Goal: Information Seeking & Learning: Learn about a topic

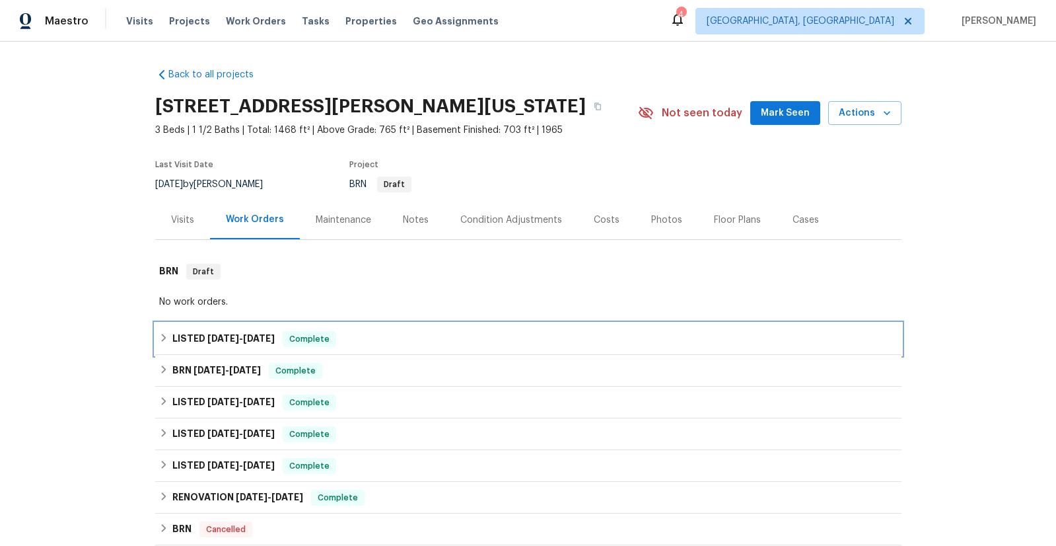
click at [223, 334] on span "8/18/25" at bounding box center [223, 338] width 32 height 9
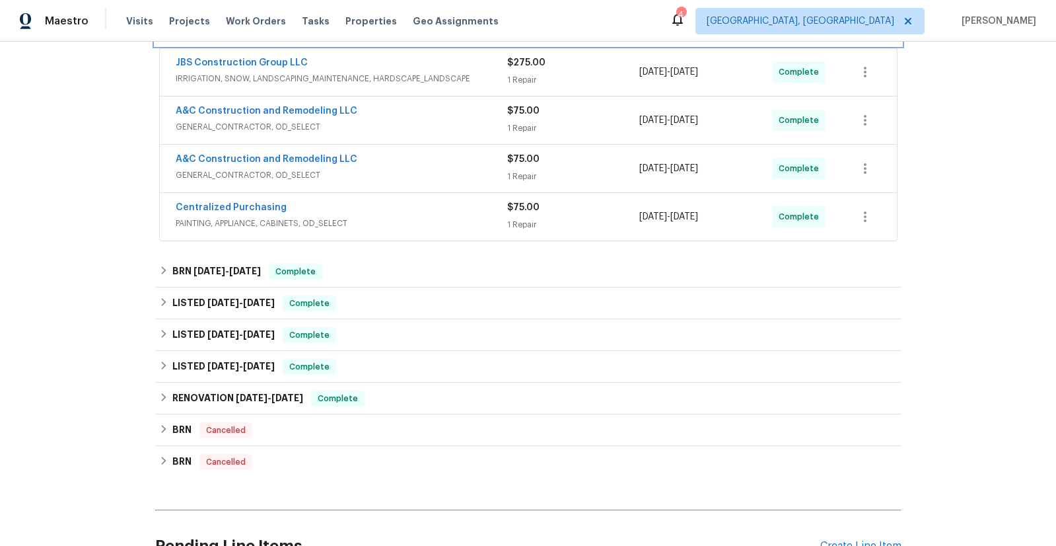
scroll to position [343, 0]
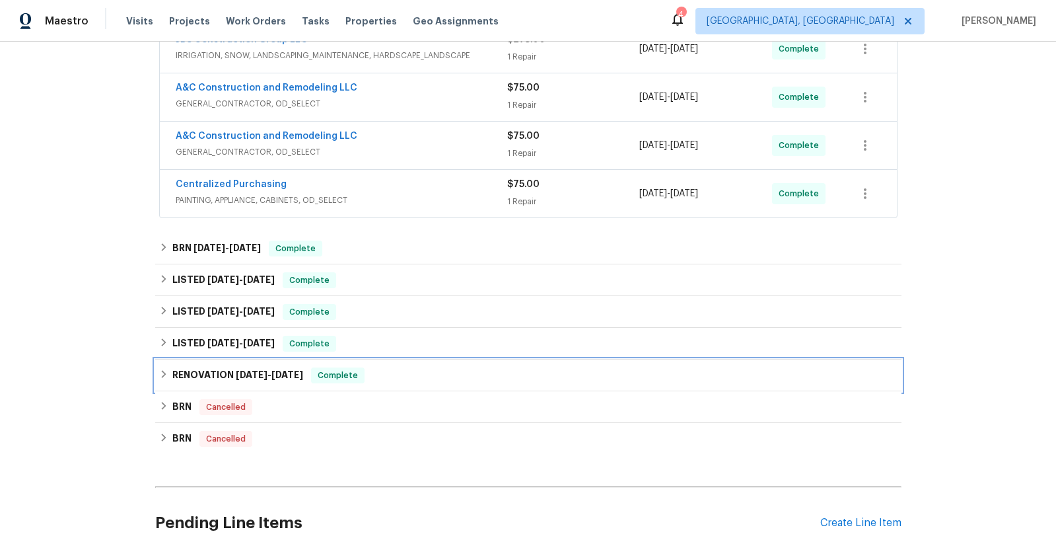
click at [220, 377] on h6 "RENOVATION 3/3/25 - 4/18/25" at bounding box center [237, 375] width 131 height 16
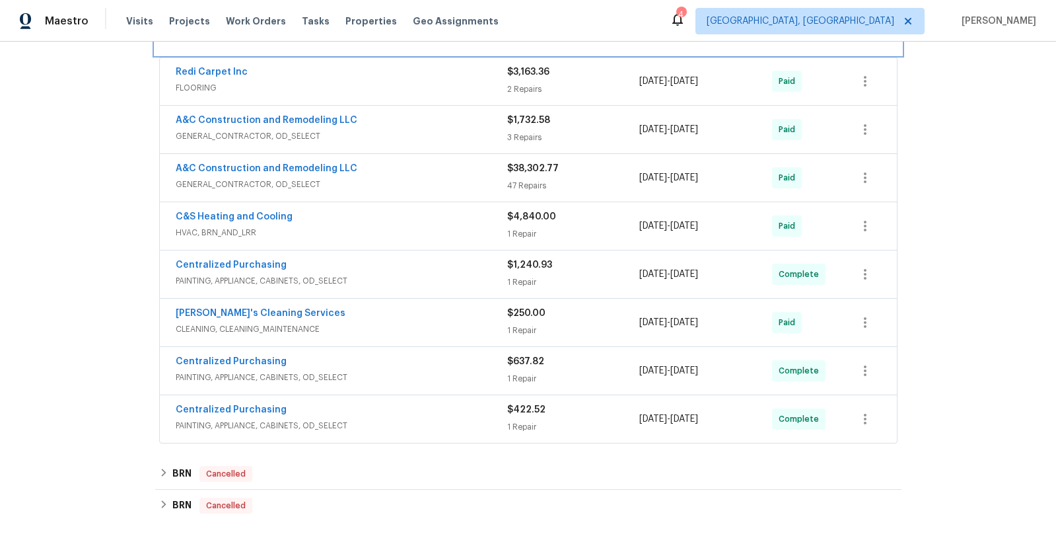
scroll to position [692, 0]
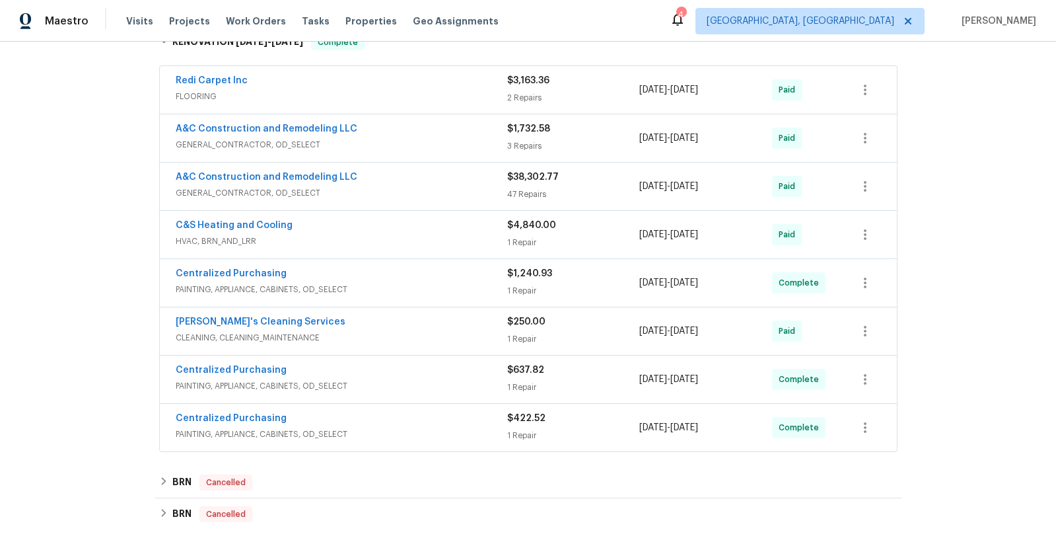
click at [276, 193] on span "GENERAL_CONTRACTOR, OD_SELECT" at bounding box center [342, 192] width 332 height 13
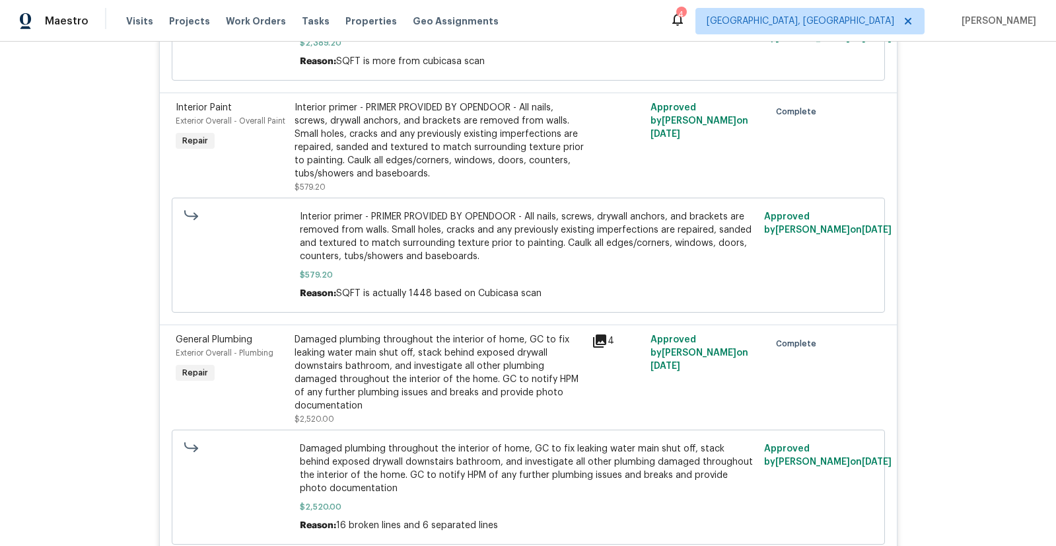
scroll to position [2889, 0]
click at [595, 347] on icon at bounding box center [599, 340] width 13 height 13
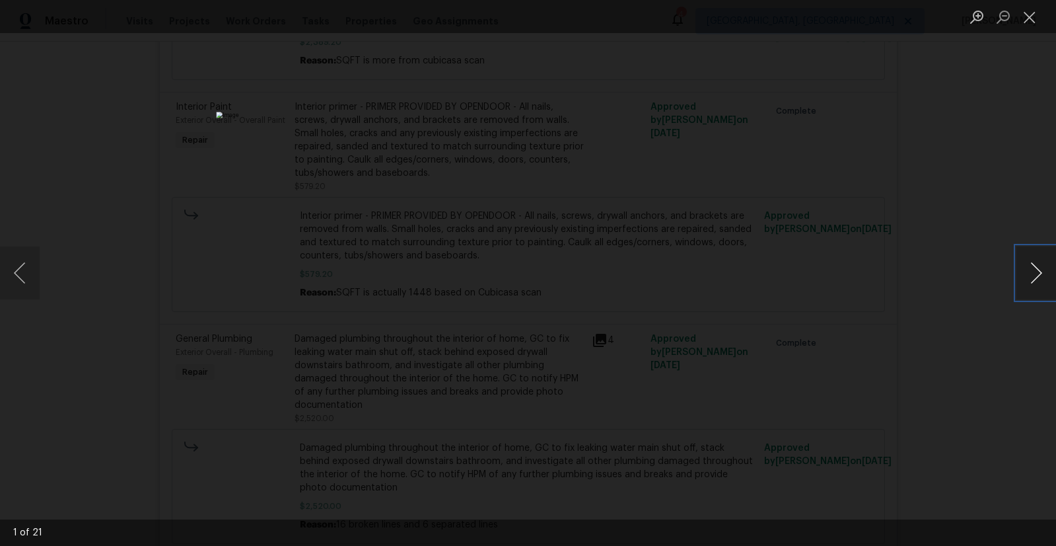
click at [1042, 279] on button "Next image" at bounding box center [1037, 272] width 40 height 53
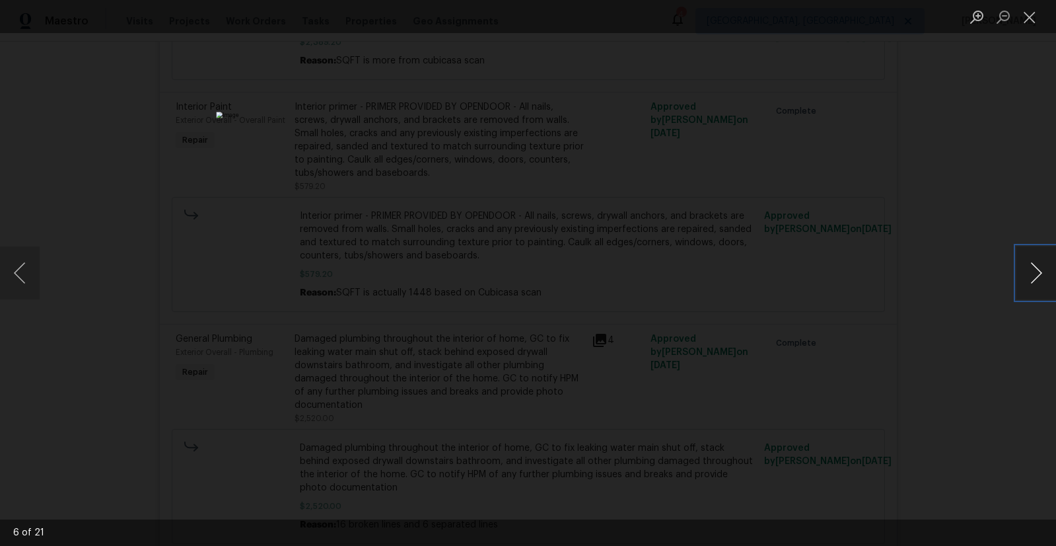
click at [1042, 279] on button "Next image" at bounding box center [1037, 272] width 40 height 53
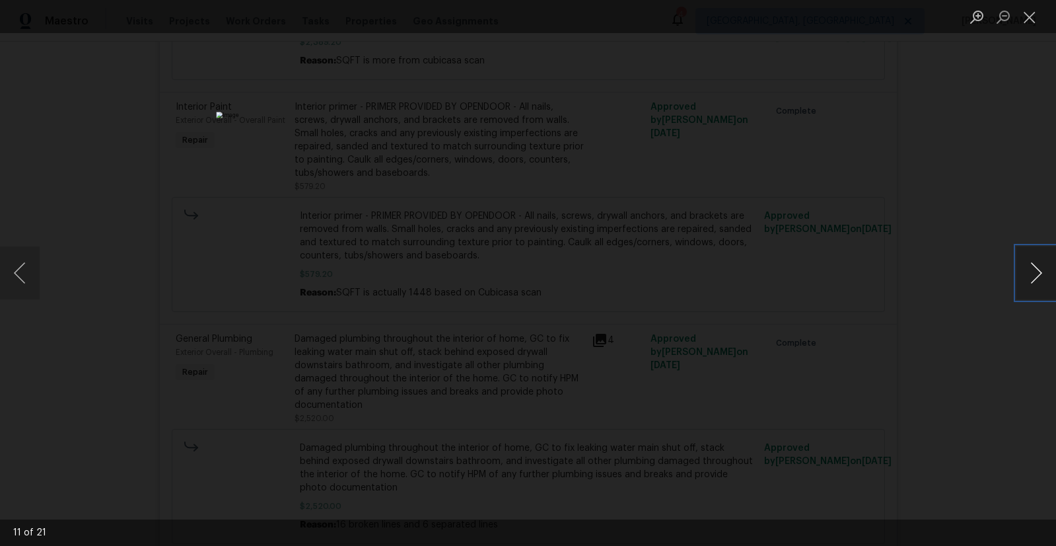
click at [1042, 279] on button "Next image" at bounding box center [1037, 272] width 40 height 53
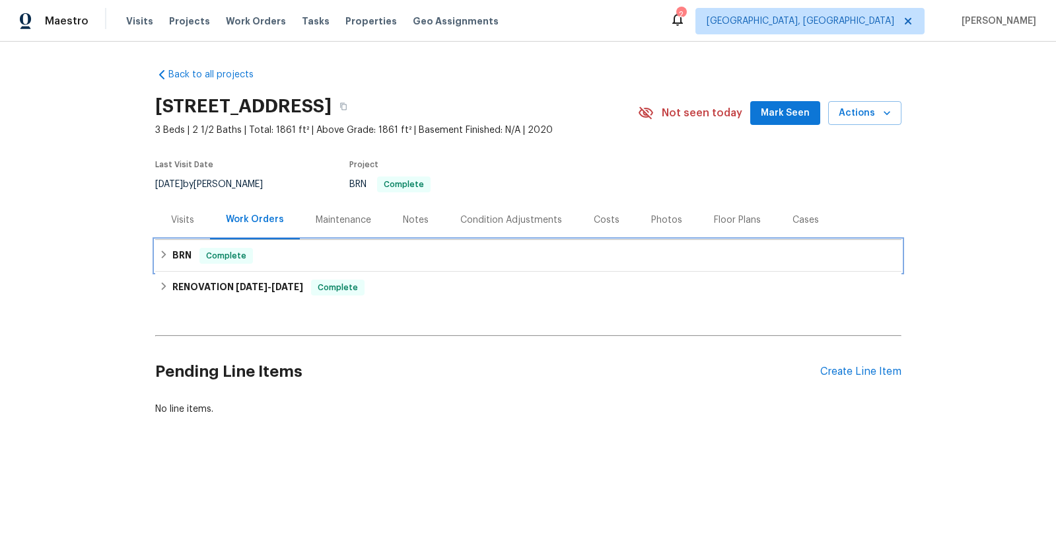
click at [177, 258] on h6 "BRN" at bounding box center [181, 256] width 19 height 16
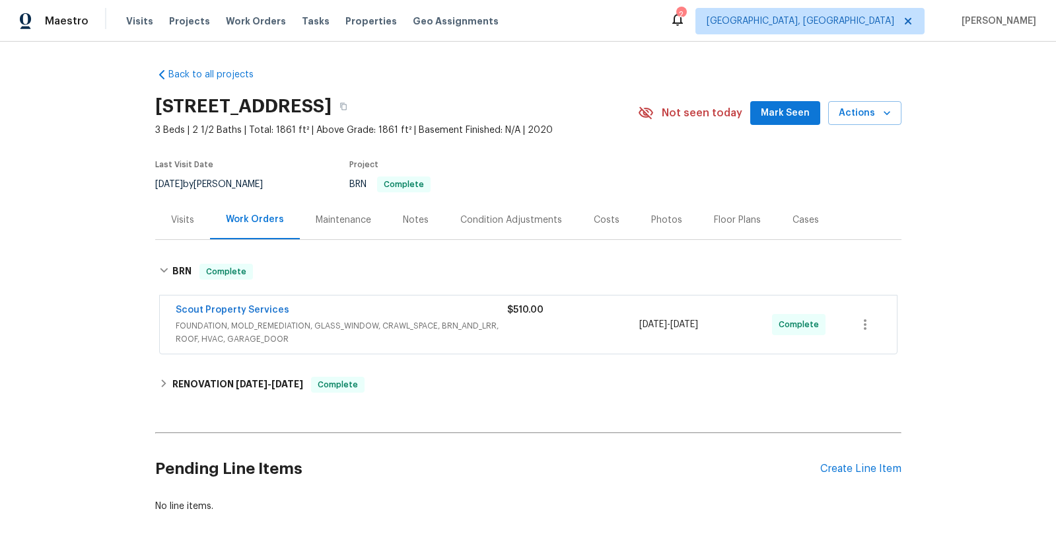
click at [268, 324] on span "FOUNDATION, MOLD_REMEDIATION, GLASS_WINDOW, CRAWL_SPACE, BRN_AND_LRR, ROOF, HVA…" at bounding box center [342, 332] width 332 height 26
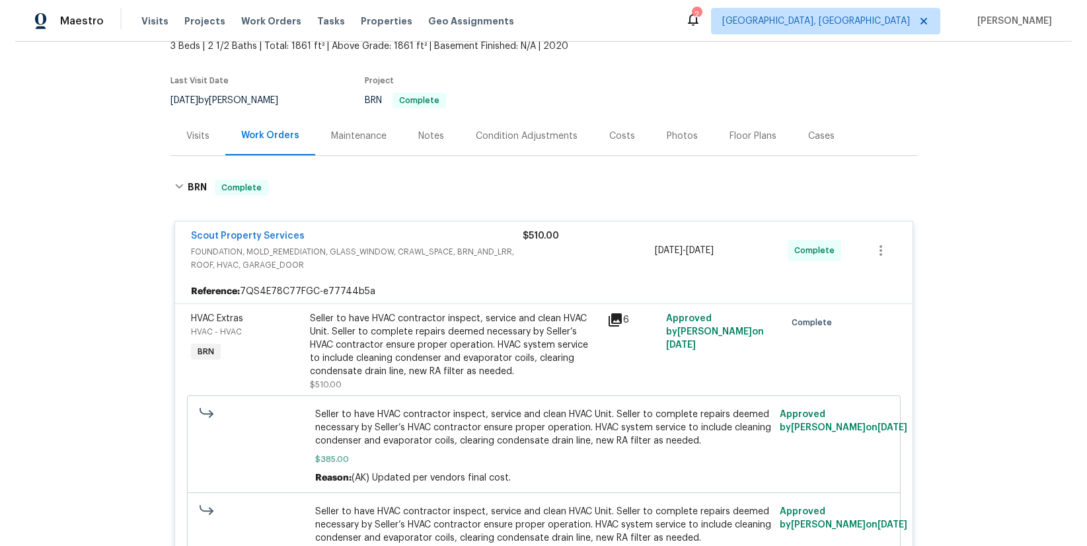
scroll to position [106, 0]
